Goal: Task Accomplishment & Management: Manage account settings

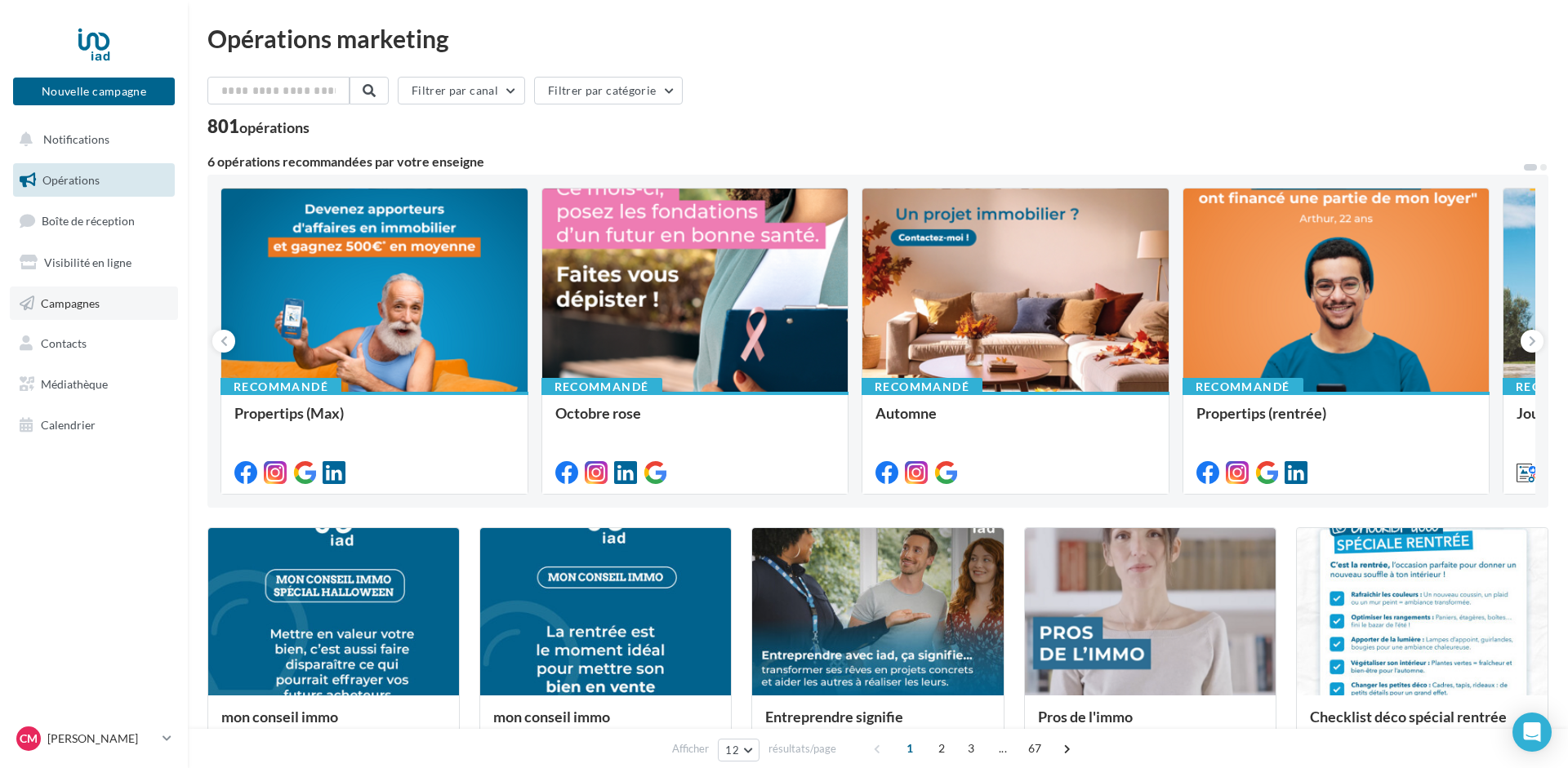
click at [73, 309] on span "Campagnes" at bounding box center [70, 303] width 59 height 14
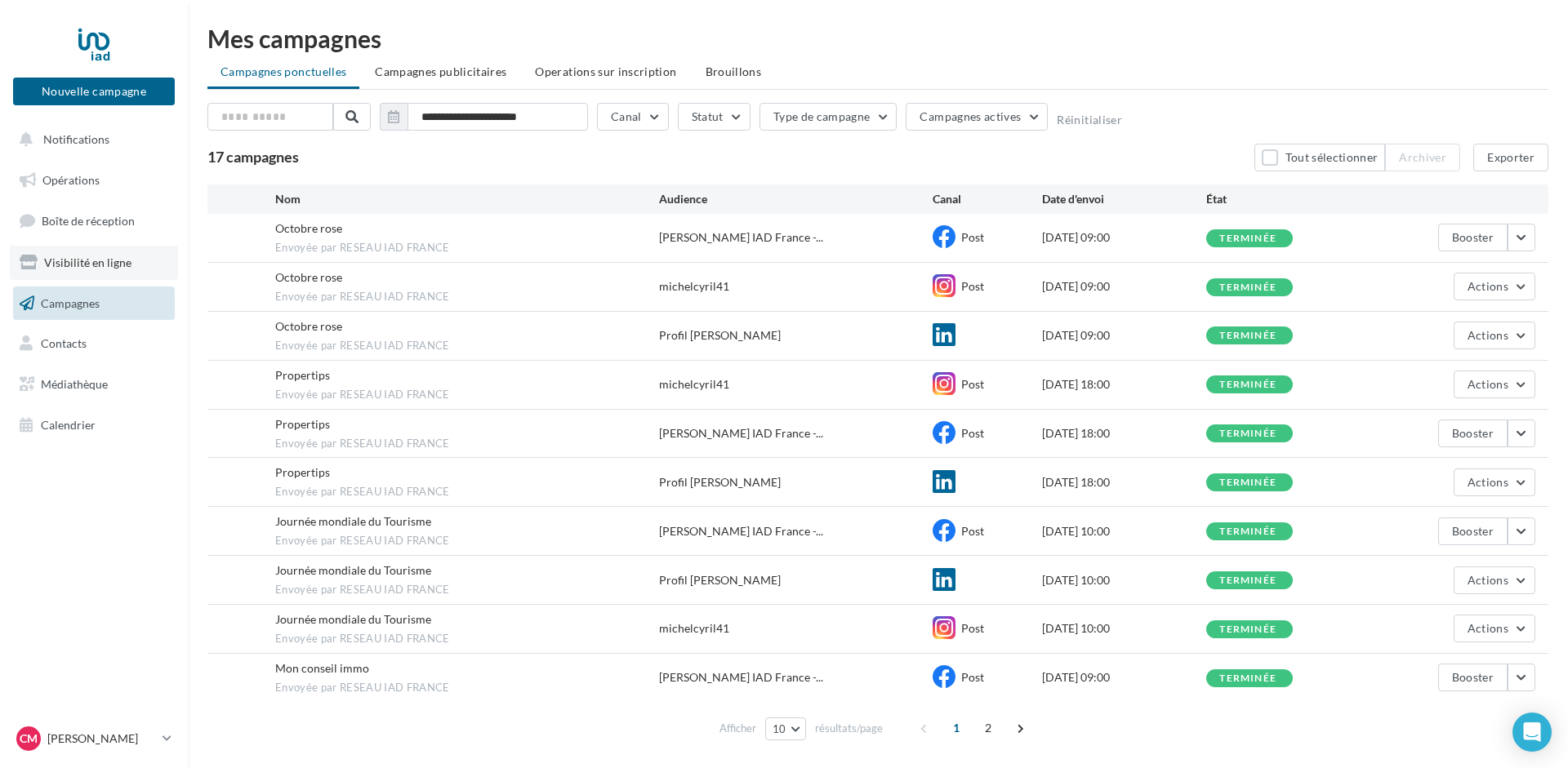
click at [83, 254] on link "Visibilité en ligne" at bounding box center [94, 262] width 169 height 35
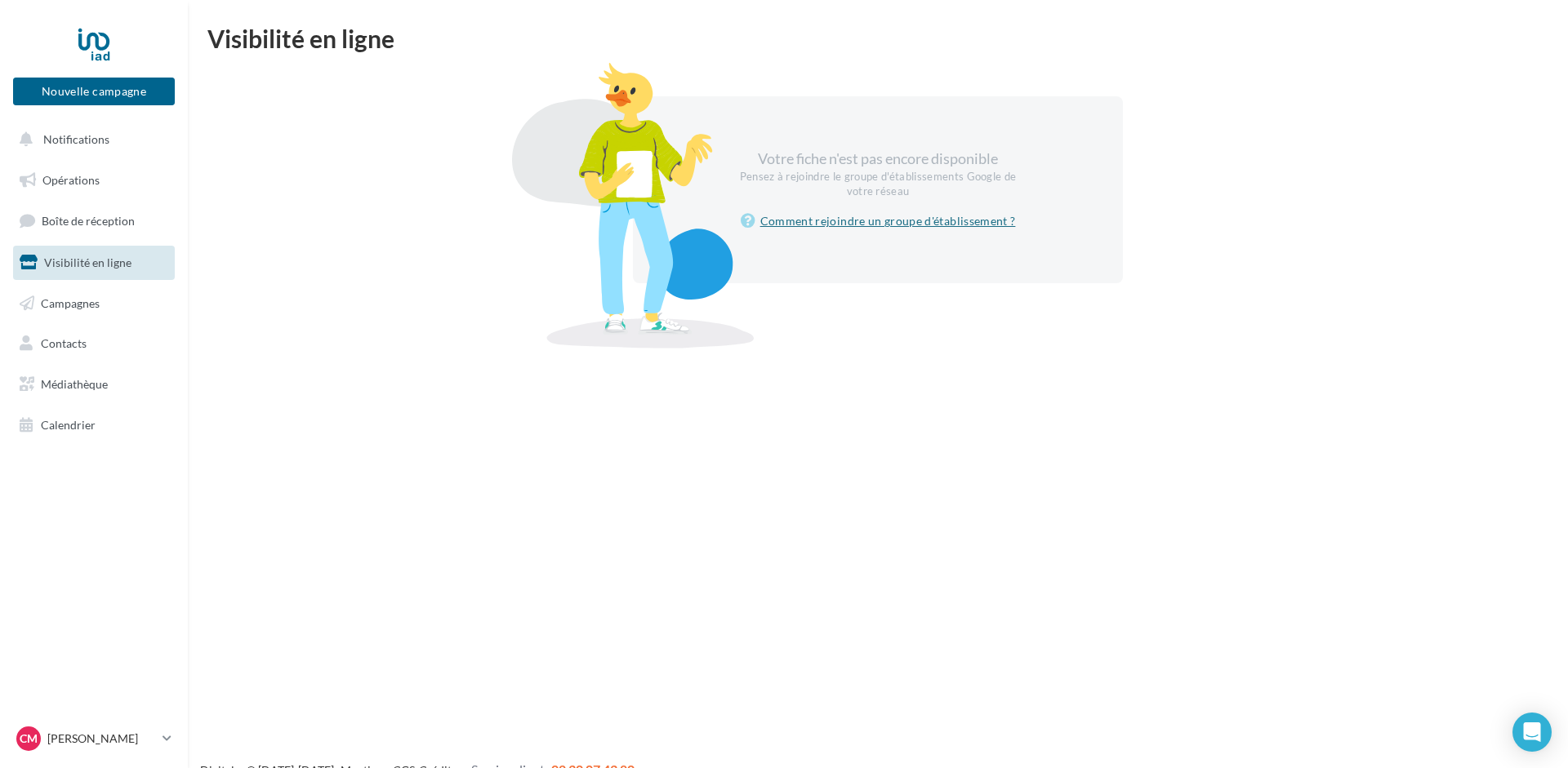
click at [877, 226] on link "Comment rejoindre un groupe d'établissement ?" at bounding box center [878, 221] width 275 height 20
click at [92, 43] on div at bounding box center [94, 43] width 131 height 40
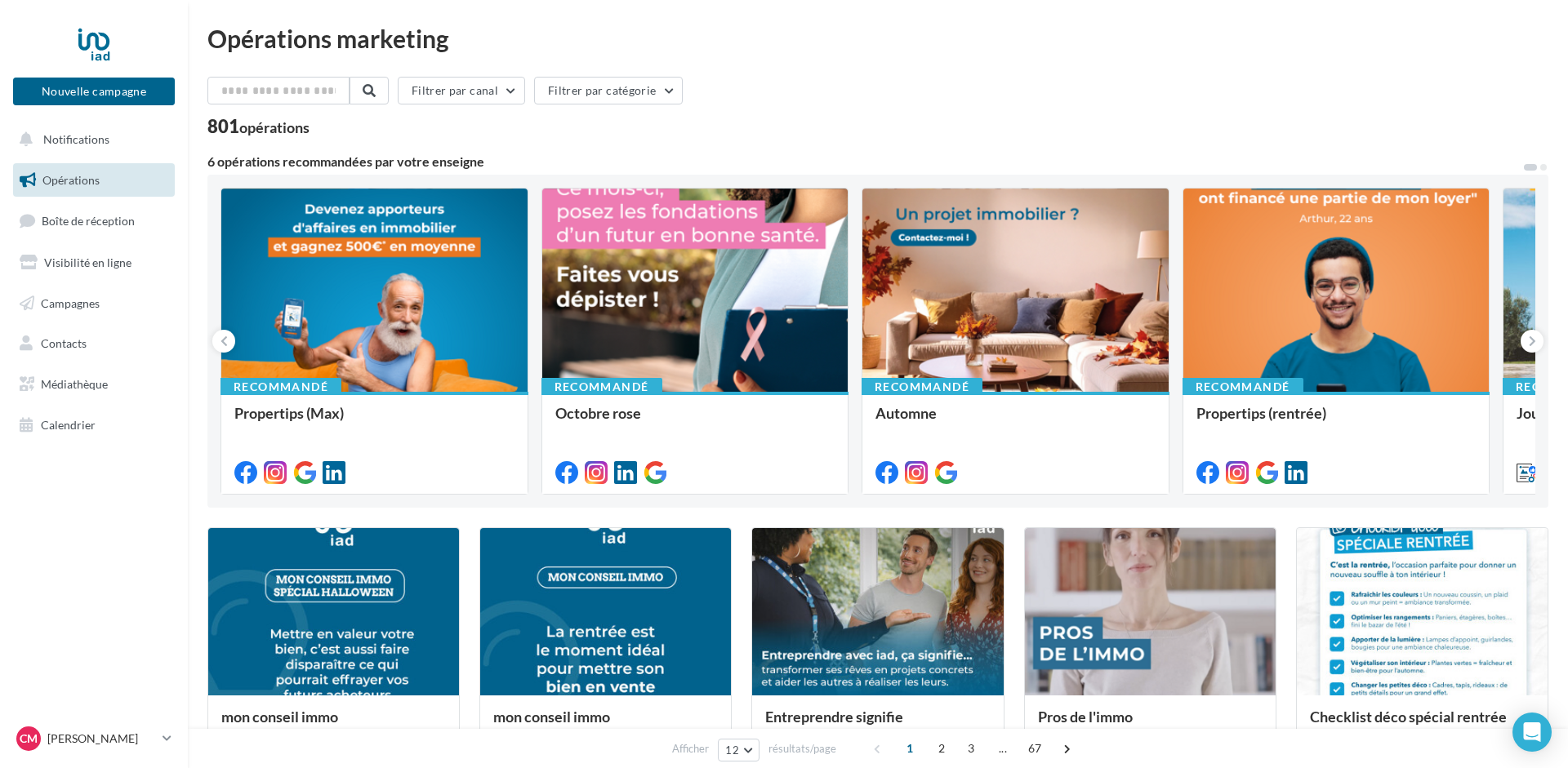
drag, startPoint x: 467, startPoint y: 41, endPoint x: 211, endPoint y: 47, distance: 256.1
click at [211, 47] on div "Opérations marketing" at bounding box center [878, 38] width 1341 height 25
click at [774, 99] on div "Filtrer par canal Filtrer par catégorie" at bounding box center [878, 94] width 1341 height 35
click at [88, 226] on span "Boîte de réception" at bounding box center [88, 221] width 93 height 14
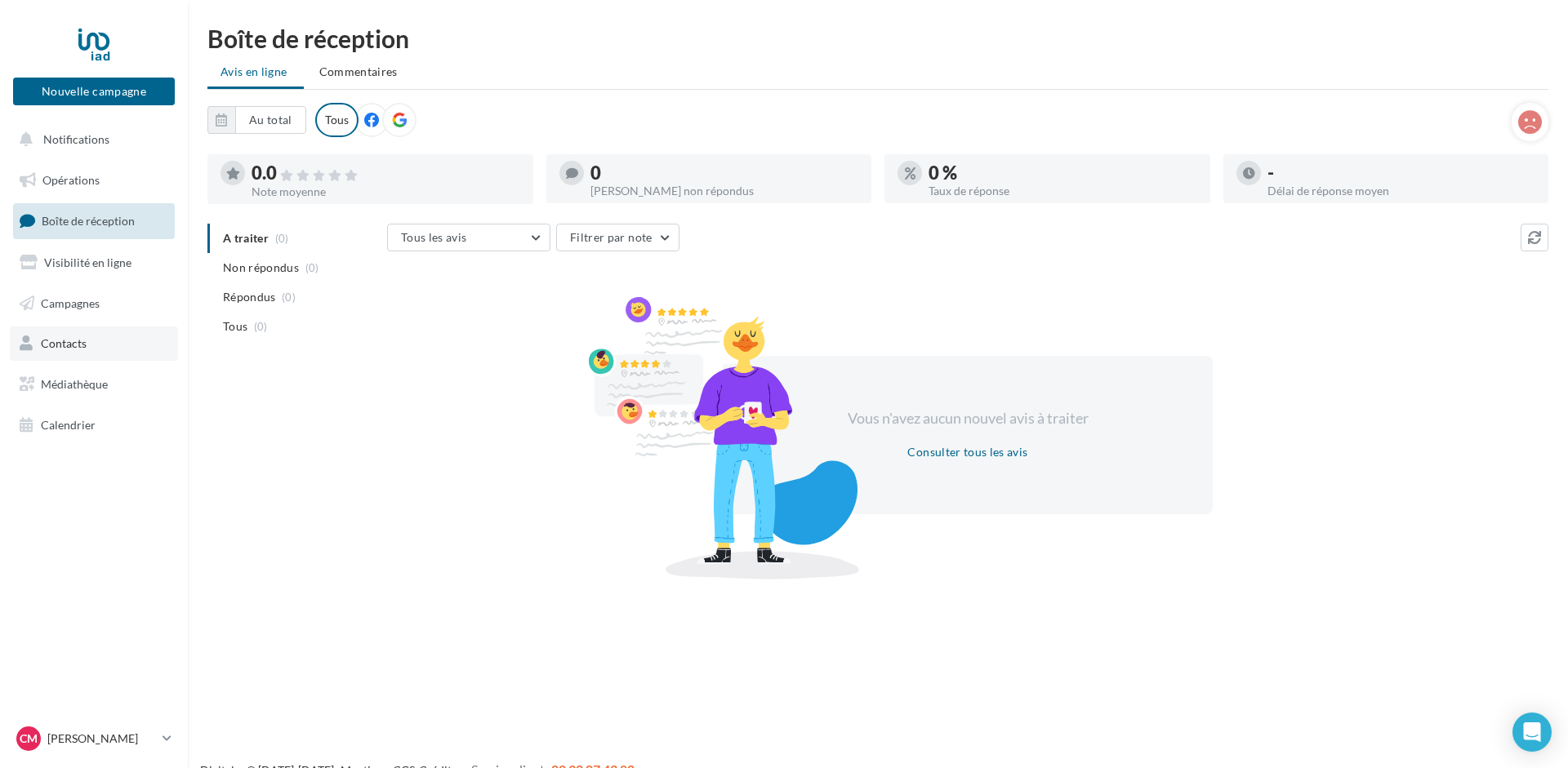
click at [60, 341] on span "Contacts" at bounding box center [63, 343] width 45 height 14
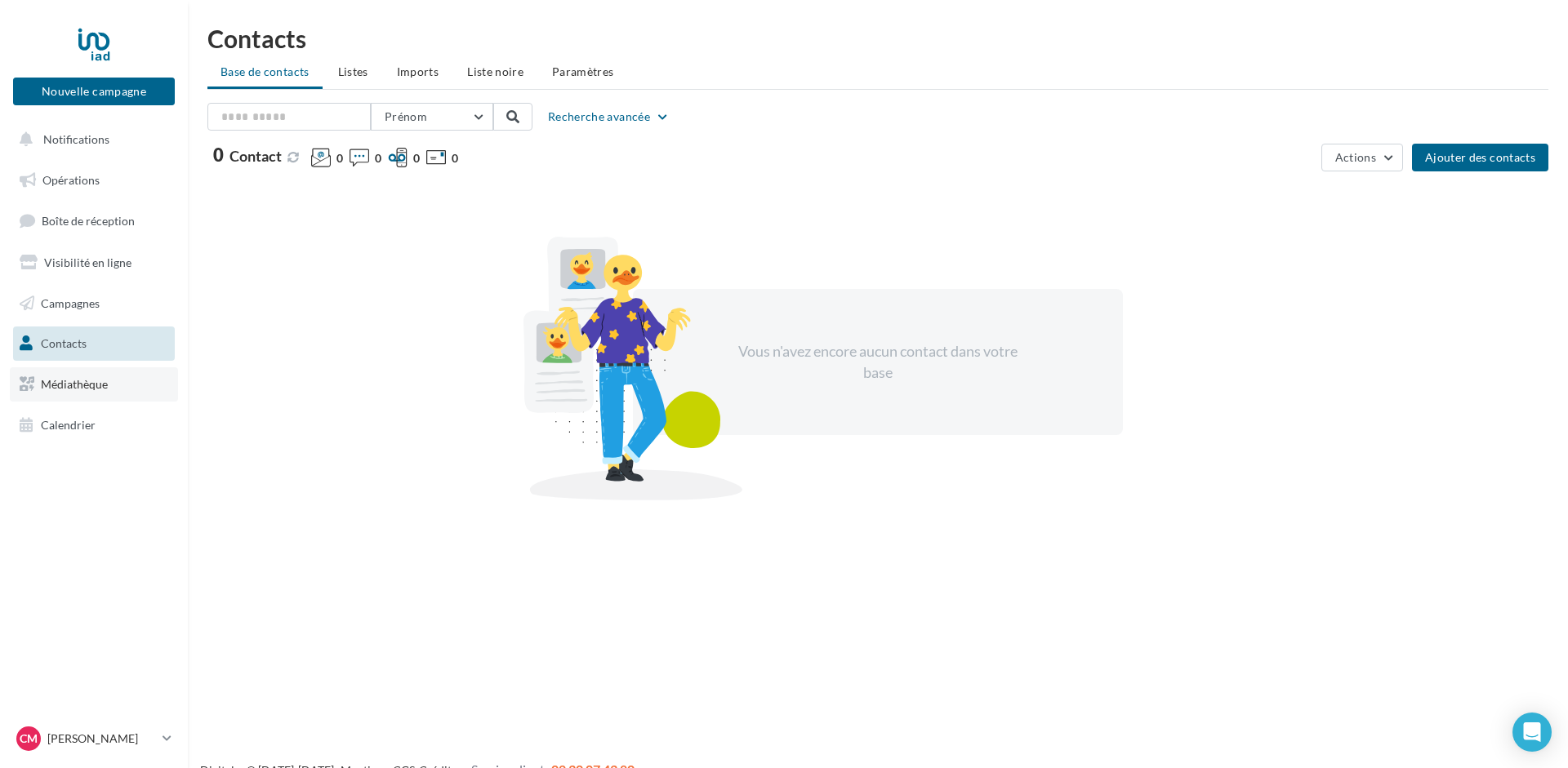
click at [77, 384] on span "Médiathèque" at bounding box center [74, 384] width 67 height 14
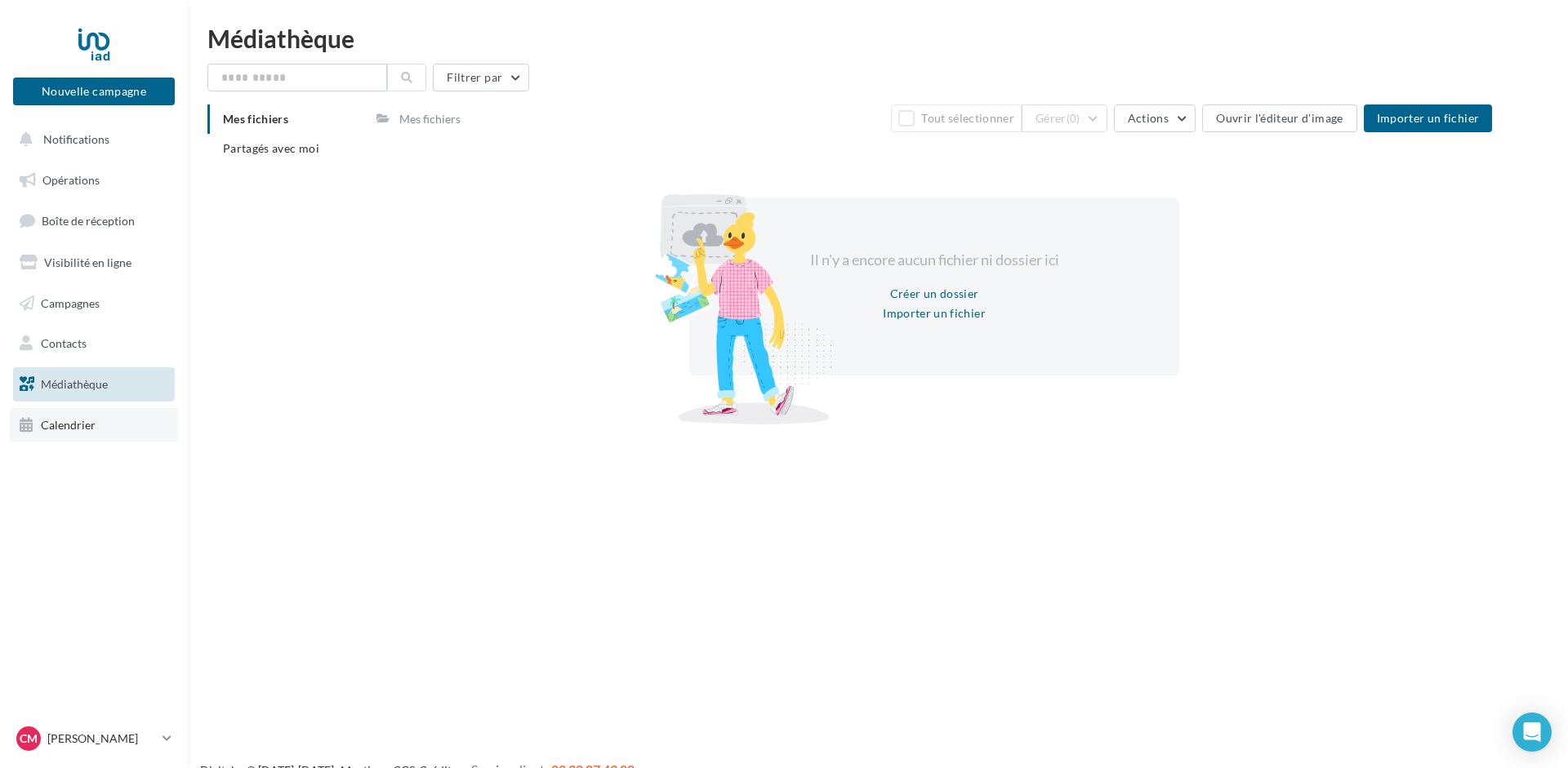
click at [64, 423] on span "Calendrier" at bounding box center [67, 425] width 54 height 14
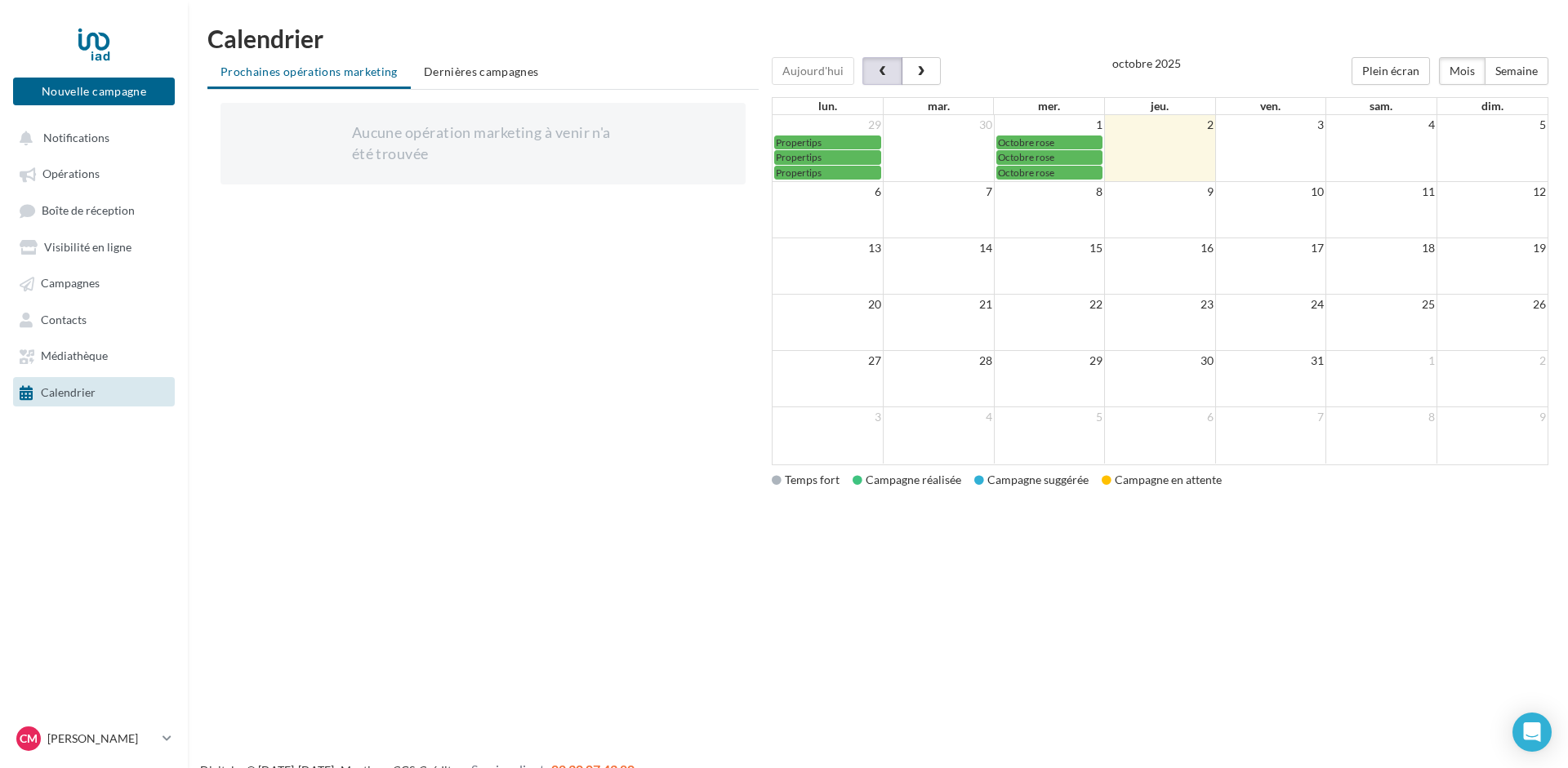
click at [877, 71] on span "button" at bounding box center [883, 72] width 14 height 12
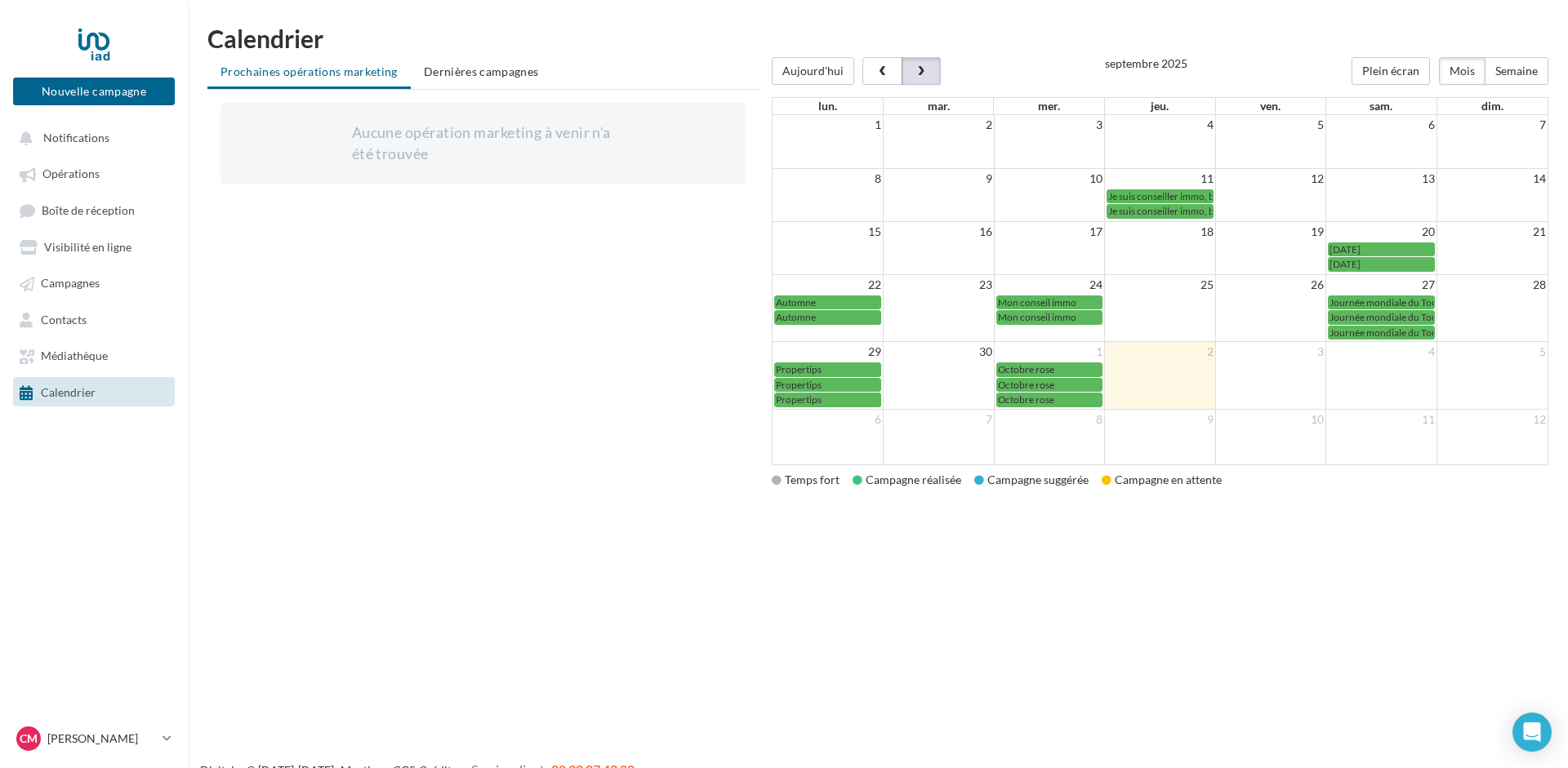
click at [918, 74] on span "button" at bounding box center [922, 72] width 14 height 12
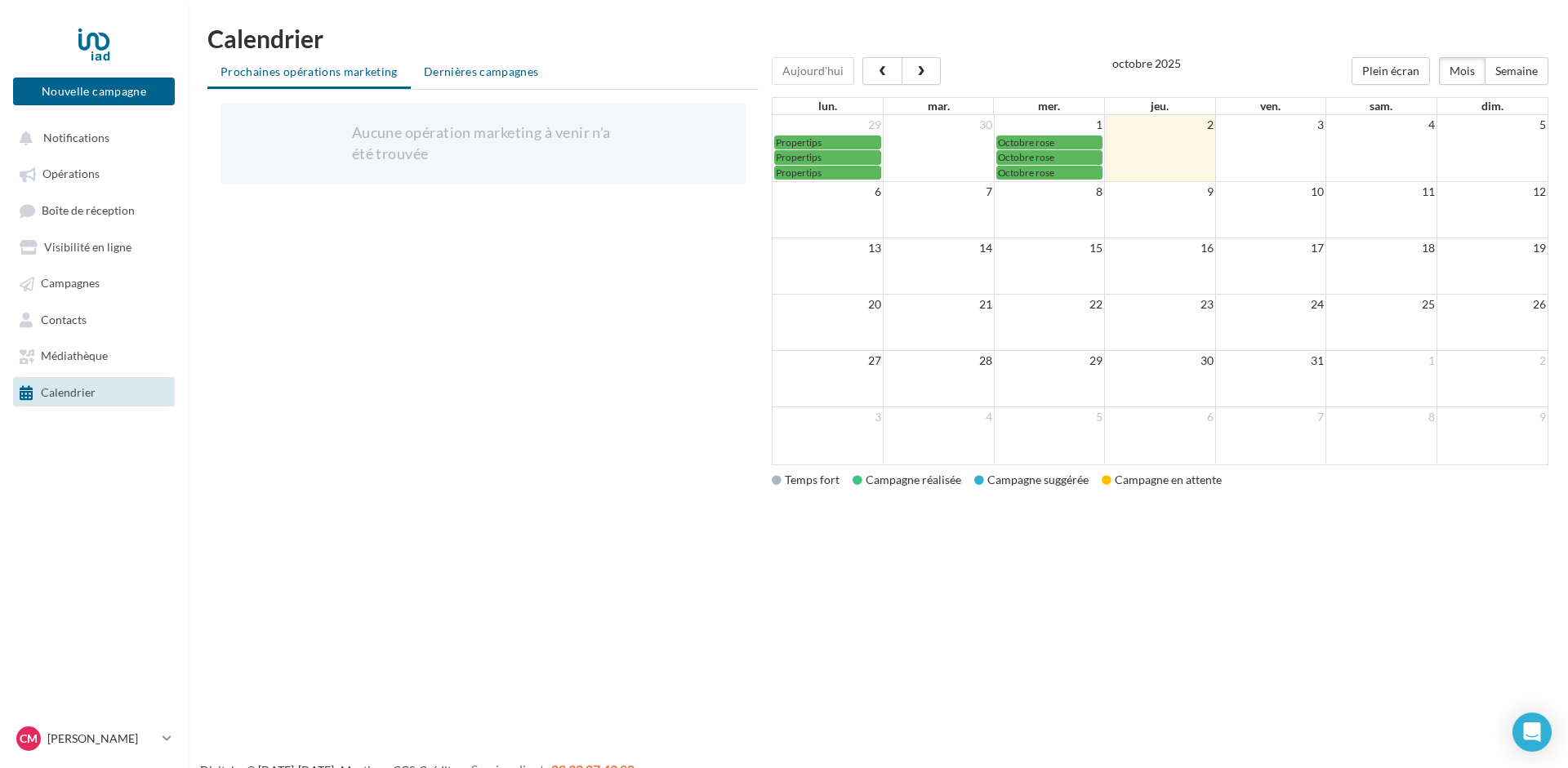
click at [472, 70] on span "Dernières campagnes" at bounding box center [481, 71] width 115 height 14
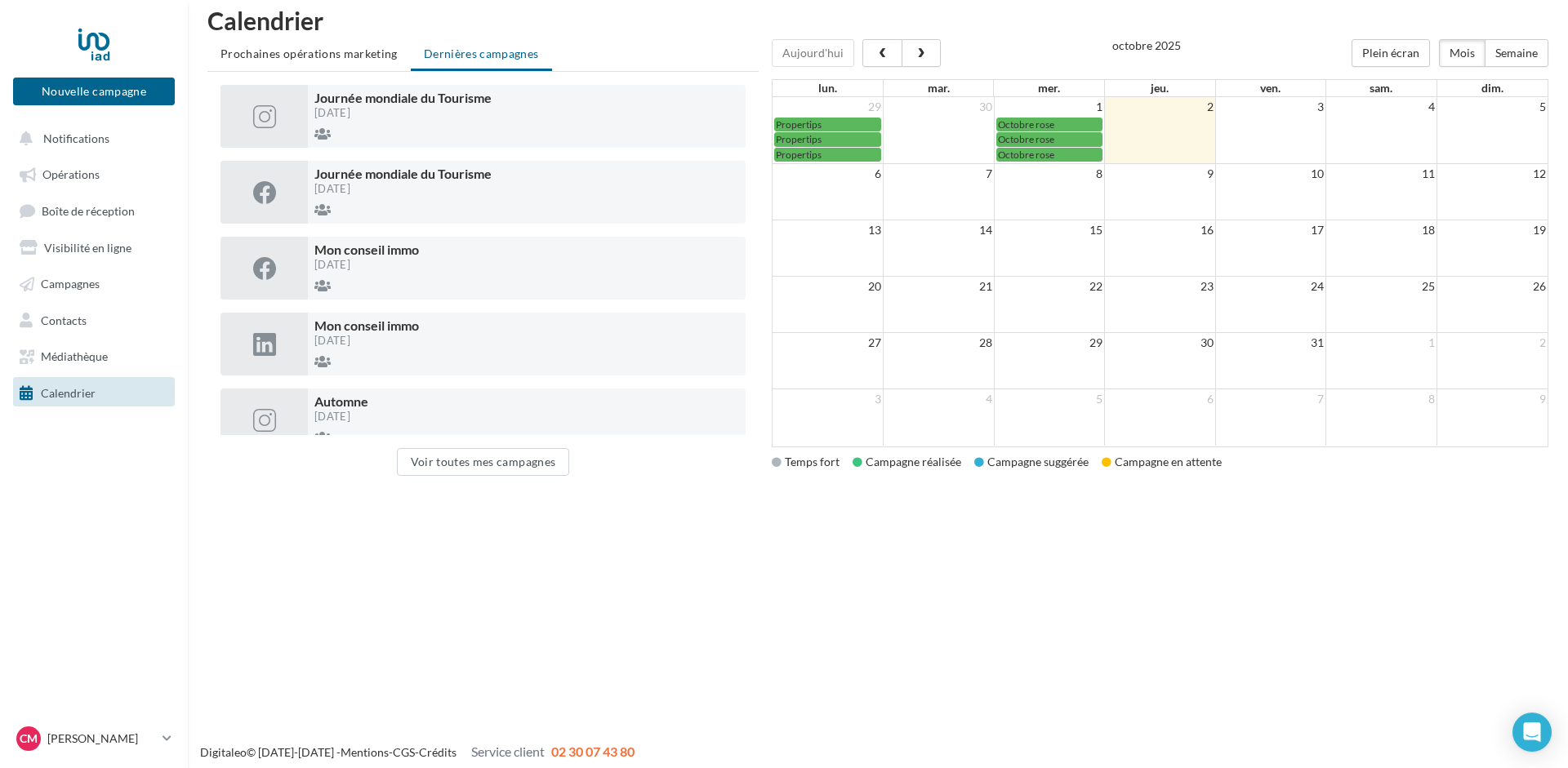
scroll to position [27, 0]
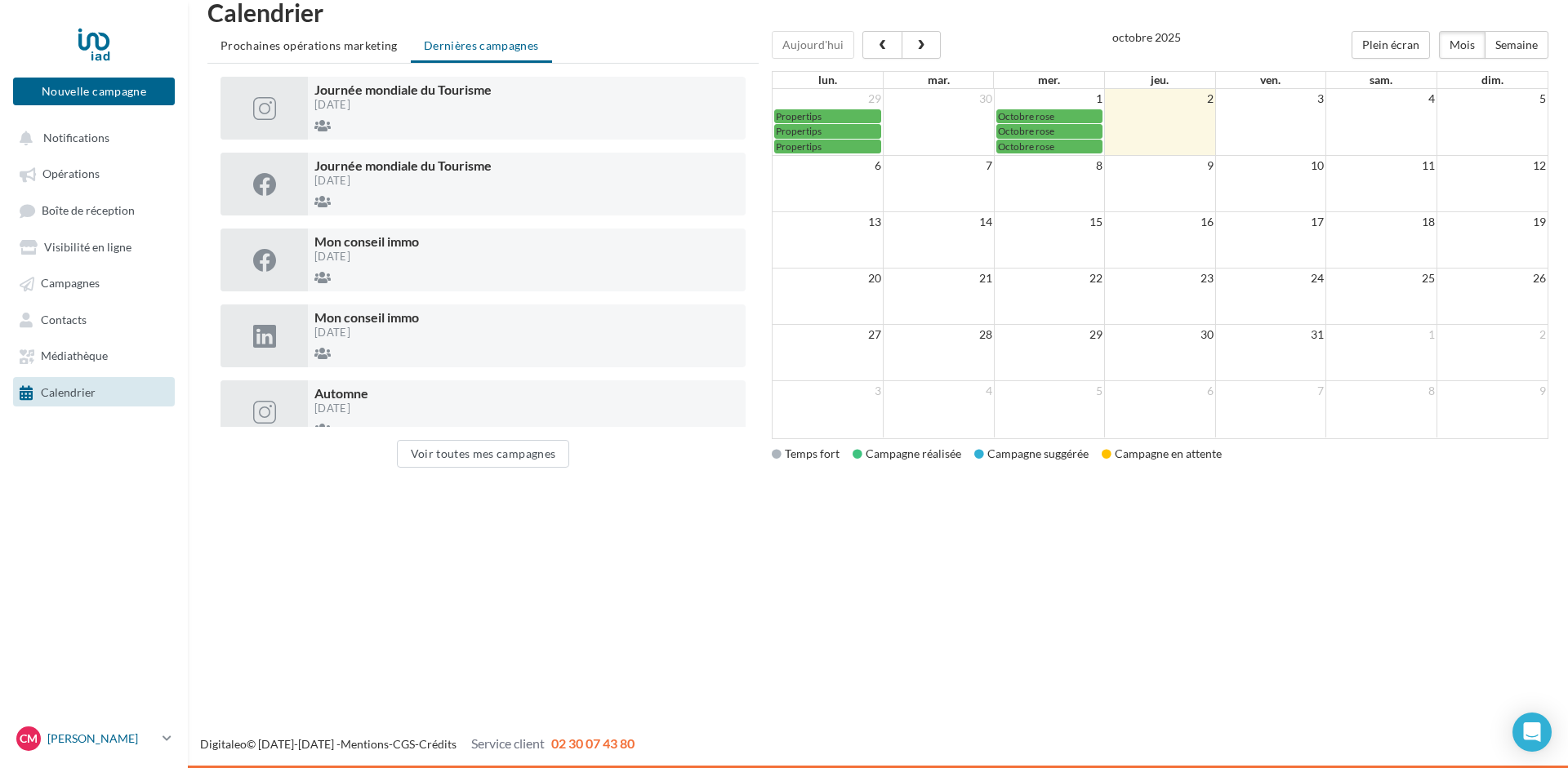
click at [106, 733] on p "[PERSON_NAME]" at bounding box center [102, 738] width 108 height 17
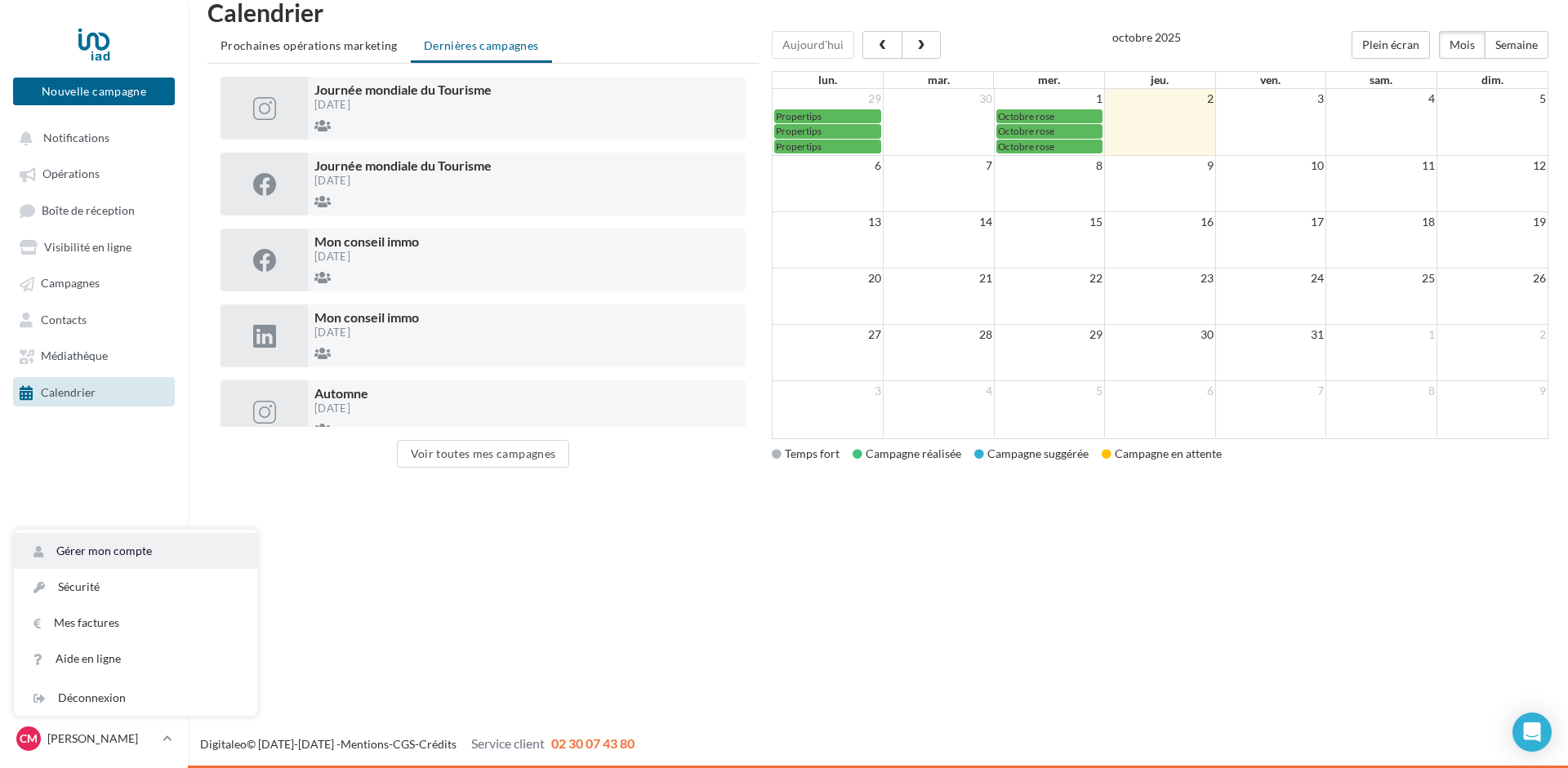
click at [88, 551] on link "Gérer mon compte" at bounding box center [135, 551] width 244 height 35
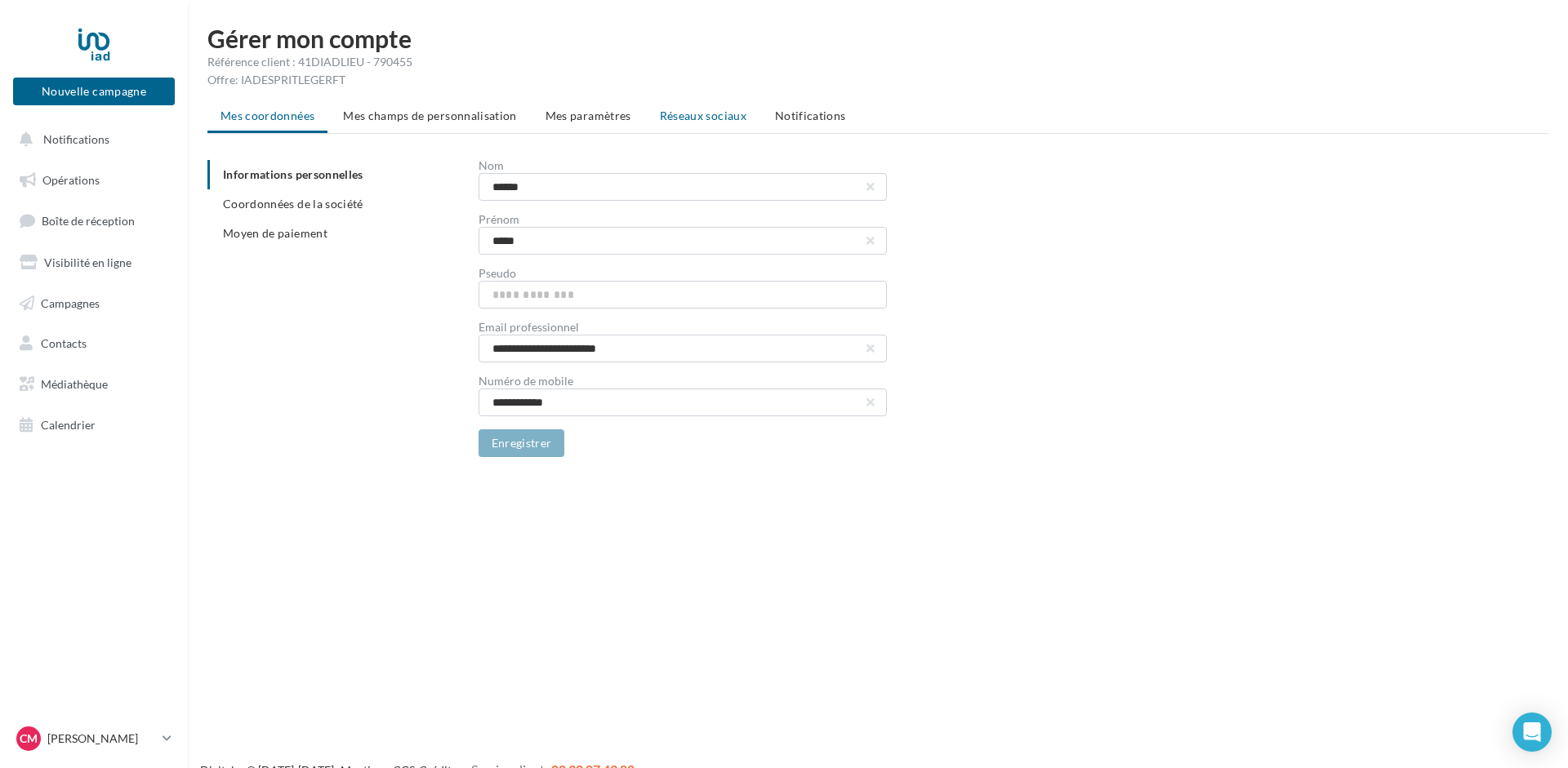
click at [720, 115] on span "Réseaux sociaux" at bounding box center [703, 115] width 87 height 14
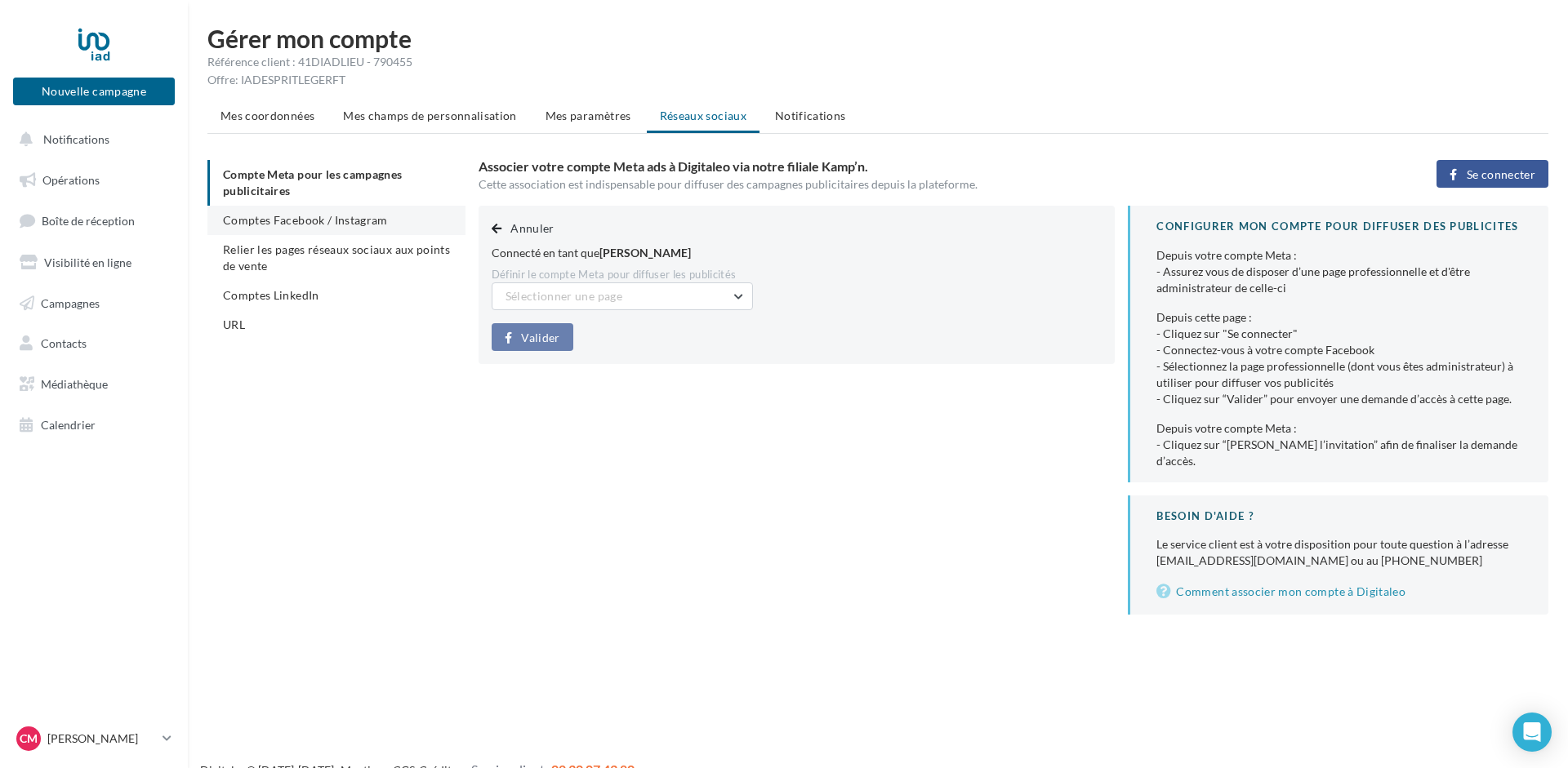
click at [273, 217] on span "Comptes Facebook / Instagram" at bounding box center [305, 220] width 165 height 14
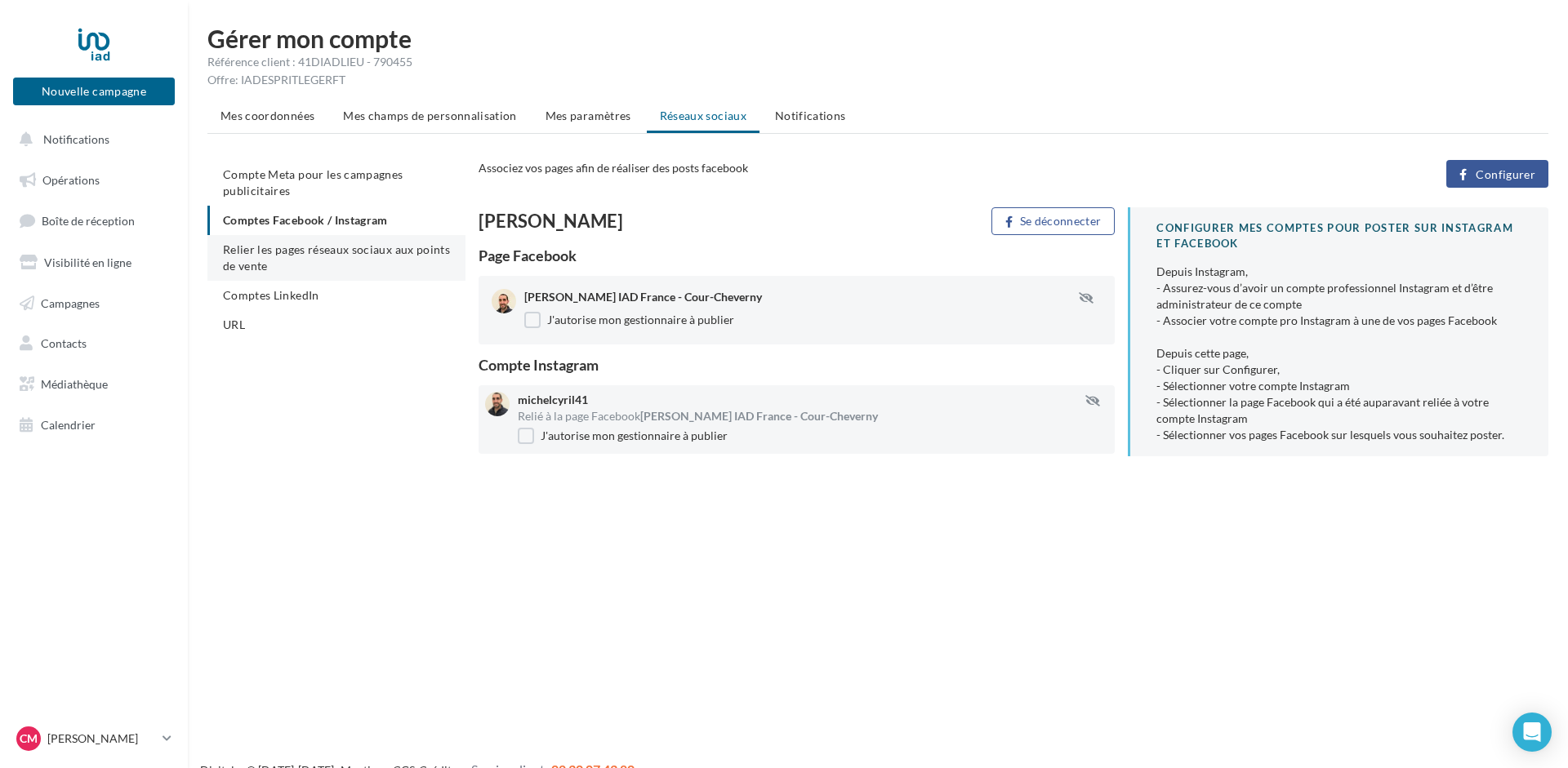
click at [293, 251] on span "Relier les pages réseaux sociaux aux points de vente" at bounding box center [336, 257] width 227 height 31
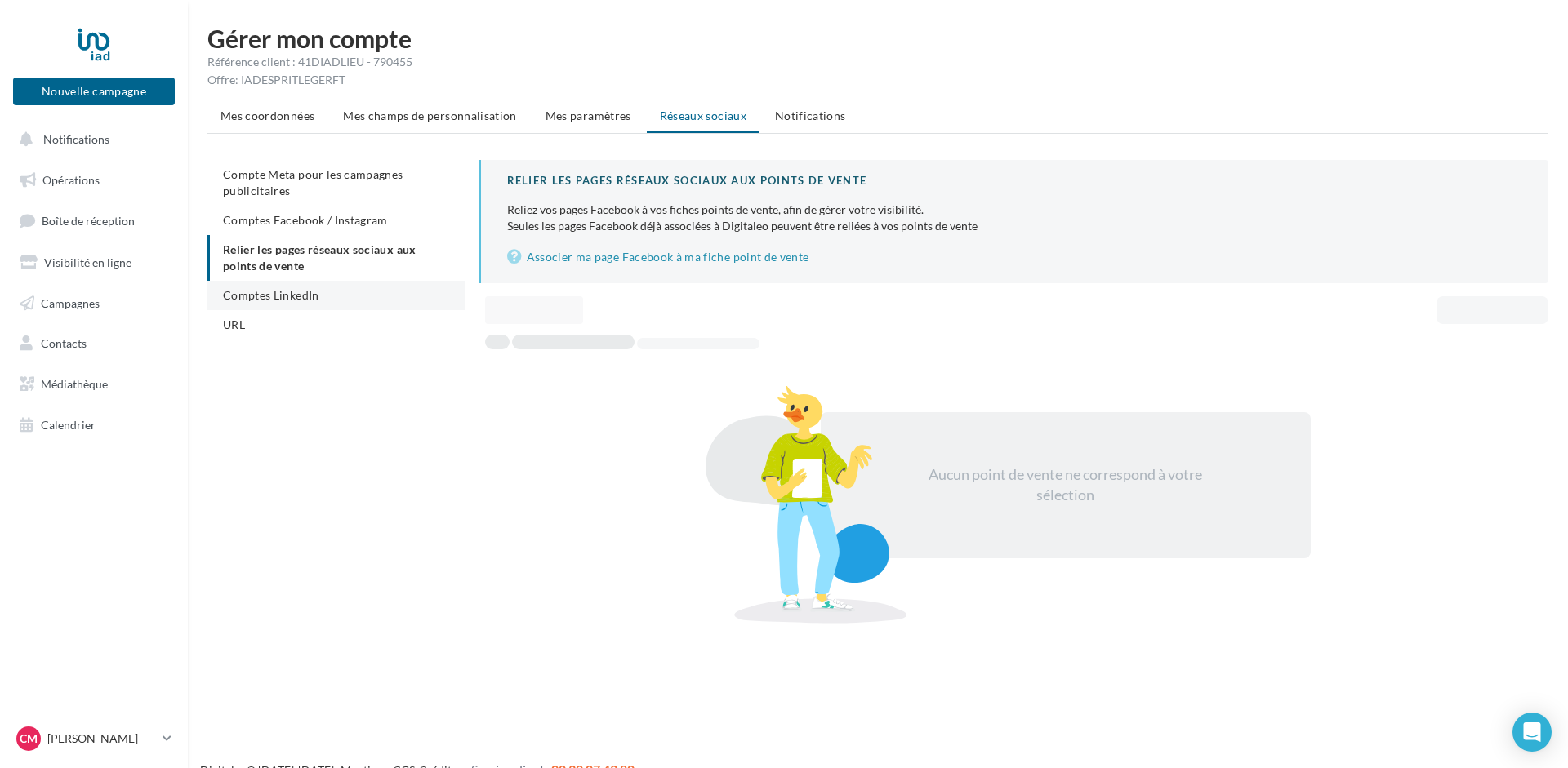
click at [270, 300] on span "Comptes LinkedIn" at bounding box center [271, 295] width 97 height 14
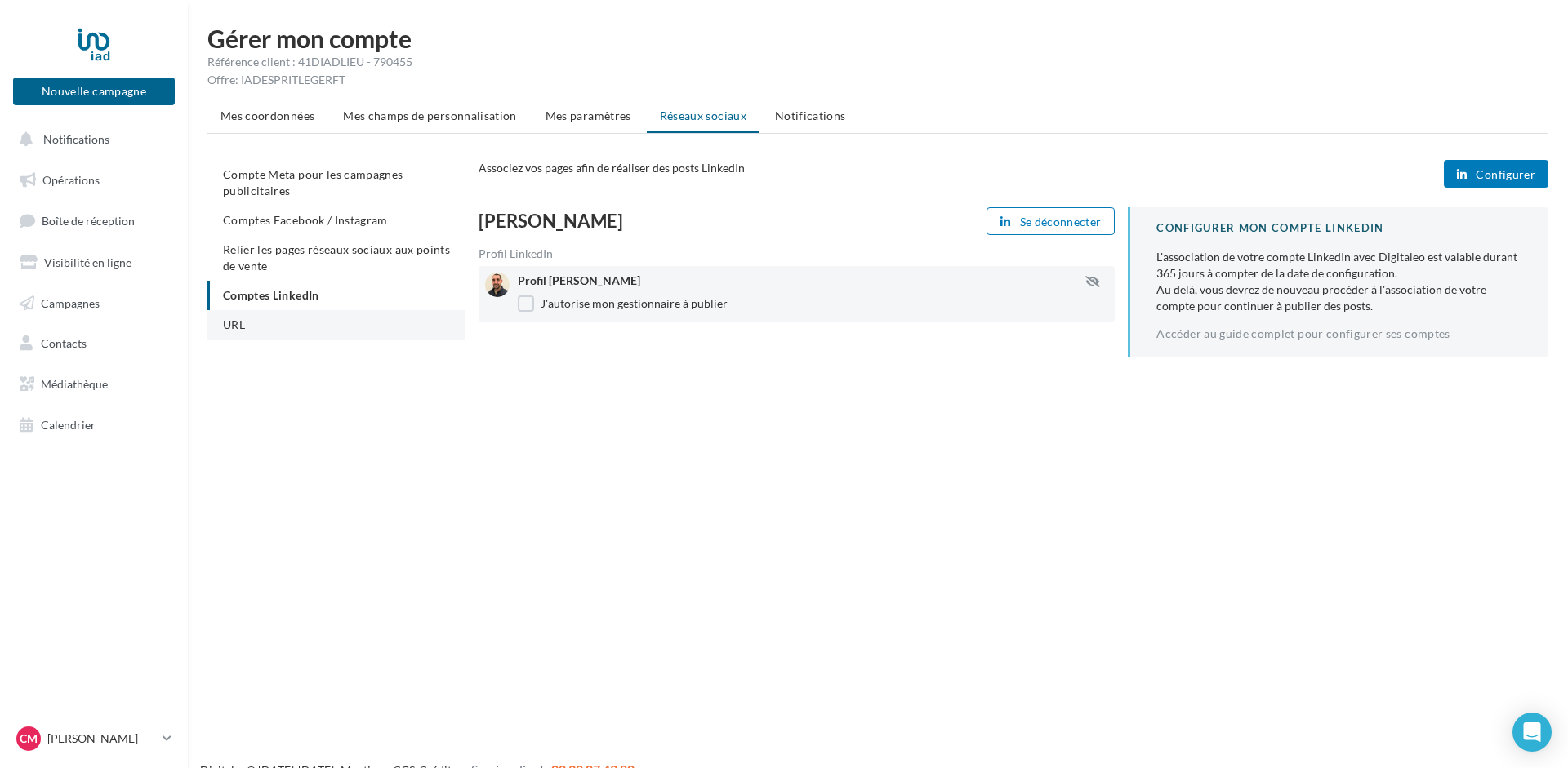
click at [235, 330] on span "URL" at bounding box center [234, 324] width 22 height 14
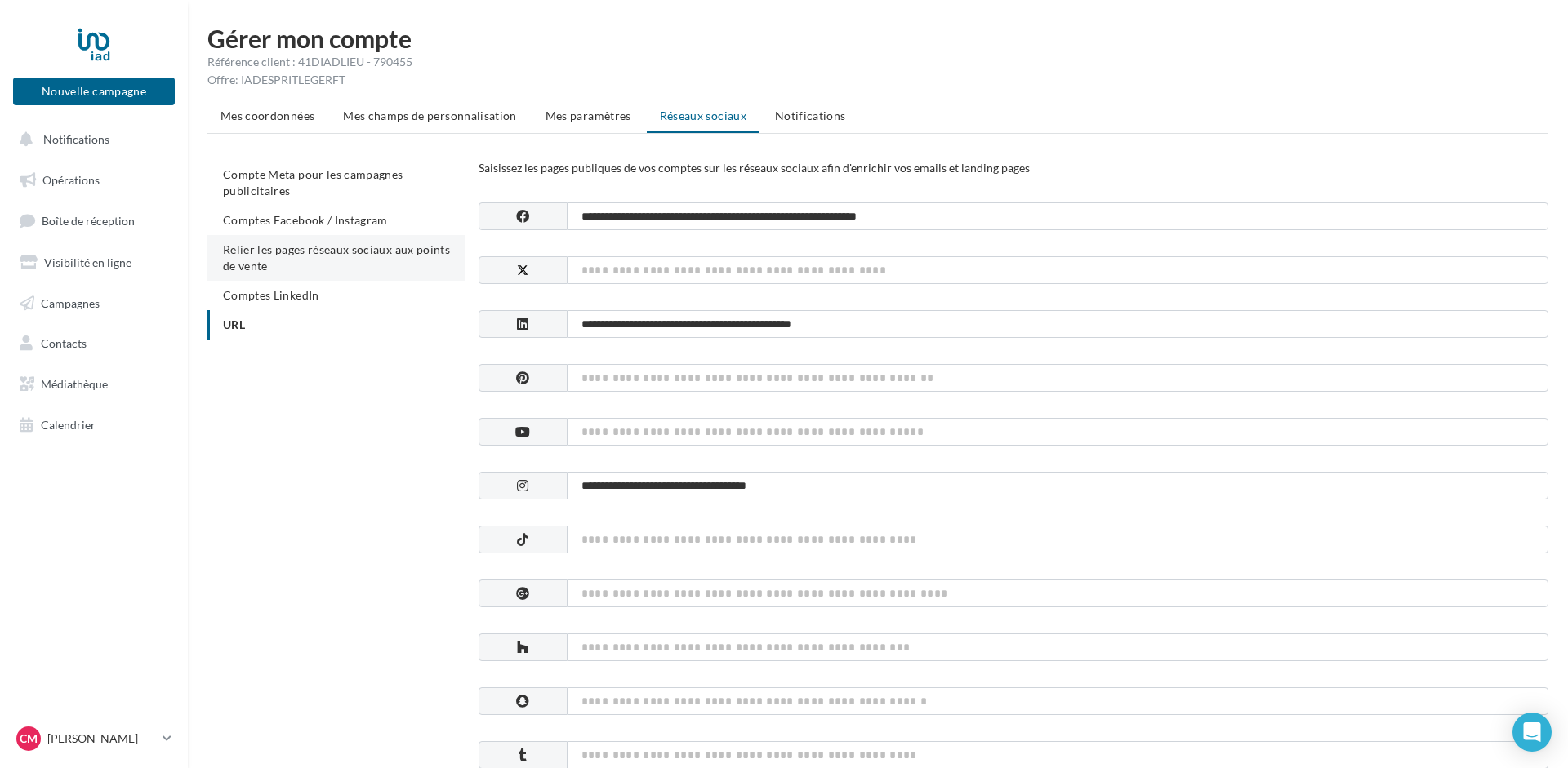
click at [286, 257] on li "Relier les pages réseaux sociaux aux points de vente" at bounding box center [336, 258] width 258 height 45
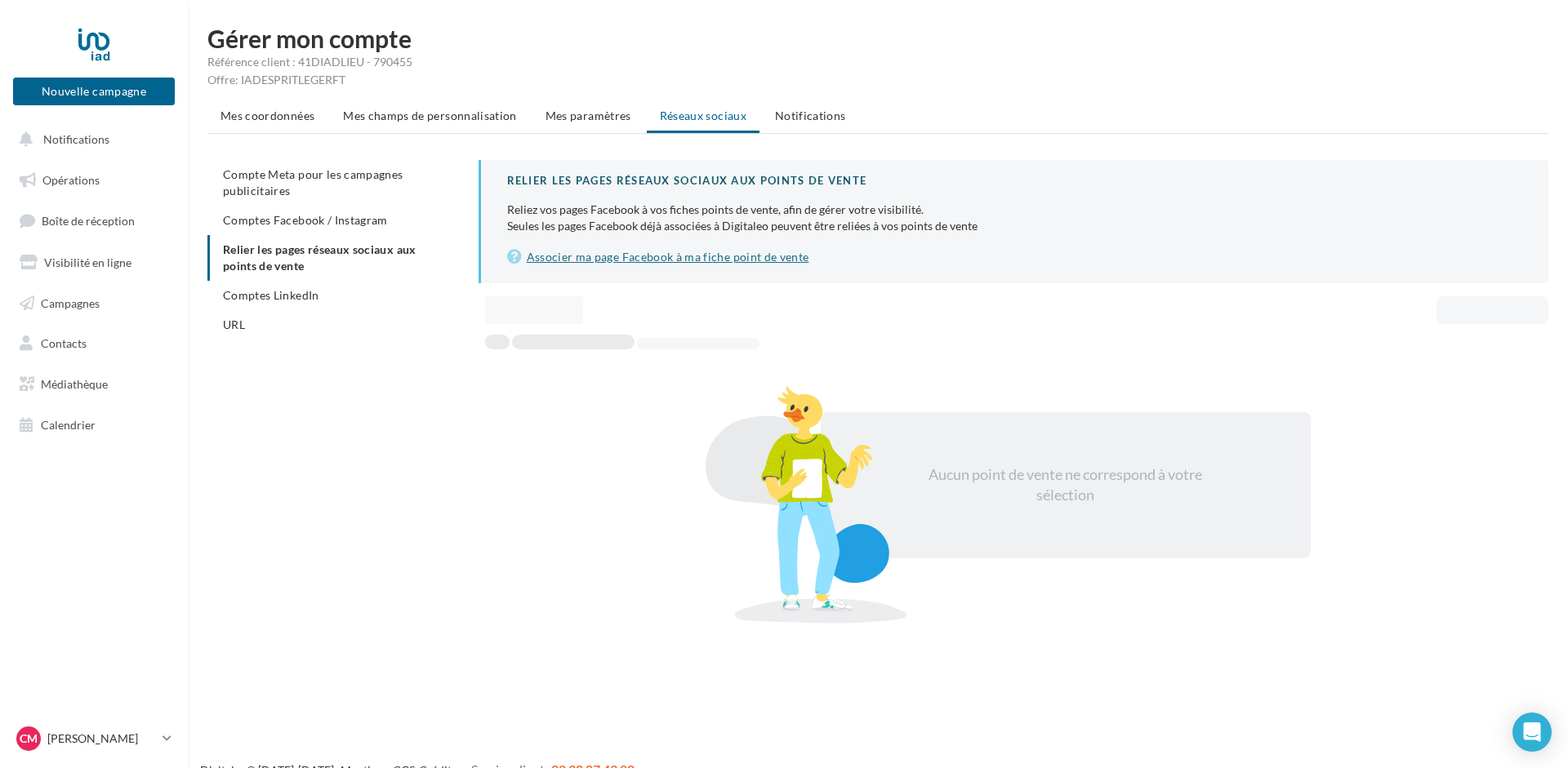
click at [650, 259] on link "Associer ma page Facebook à ma fiche point de vente" at bounding box center [1014, 257] width 1015 height 20
